Goal: Check status: Check status

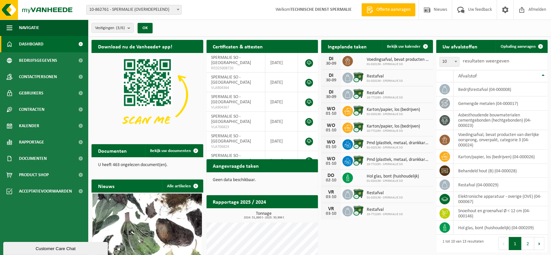
drag, startPoint x: 401, startPoint y: 45, endPoint x: 366, endPoint y: 90, distance: 56.8
click at [401, 45] on span "Bekijk uw kalender" at bounding box center [404, 46] width 34 height 4
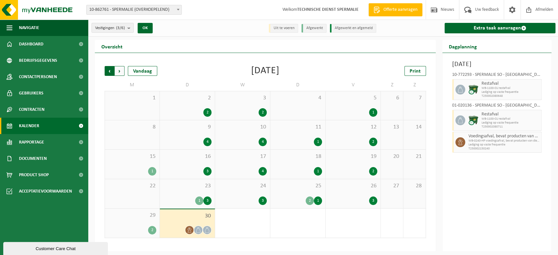
click at [119, 69] on span "Volgende" at bounding box center [120, 71] width 10 height 10
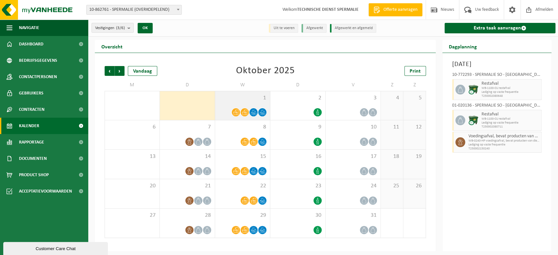
click at [243, 109] on icon at bounding box center [245, 112] width 6 height 6
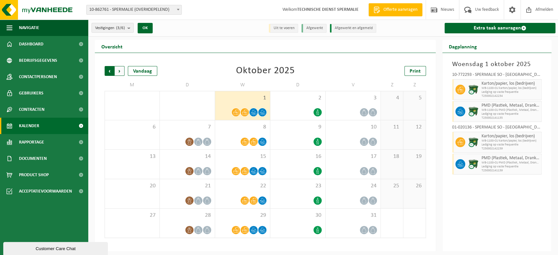
click at [120, 71] on span "Volgende" at bounding box center [120, 71] width 10 height 10
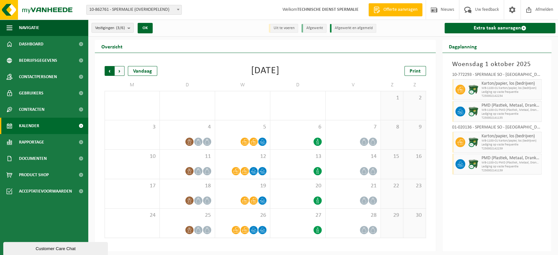
click at [120, 73] on span "Volgende" at bounding box center [120, 71] width 10 height 10
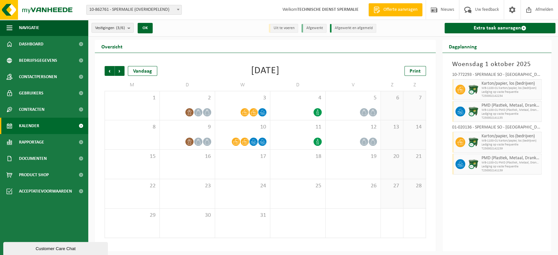
click at [119, 73] on span "Volgende" at bounding box center [120, 71] width 10 height 10
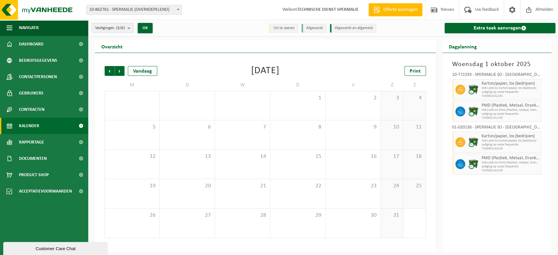
click at [119, 73] on span "Volgende" at bounding box center [120, 71] width 10 height 10
click at [110, 73] on span "Vorige" at bounding box center [110, 71] width 10 height 10
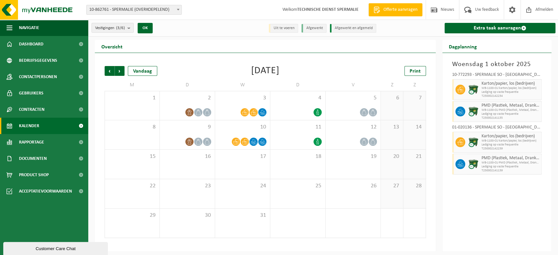
click at [110, 73] on span "Vorige" at bounding box center [110, 71] width 10 height 10
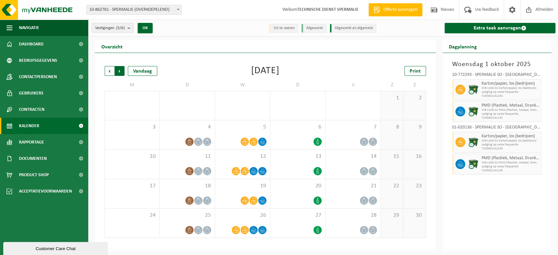
click at [107, 71] on span "Vorige" at bounding box center [110, 71] width 10 height 10
